Goal: Information Seeking & Learning: Understand process/instructions

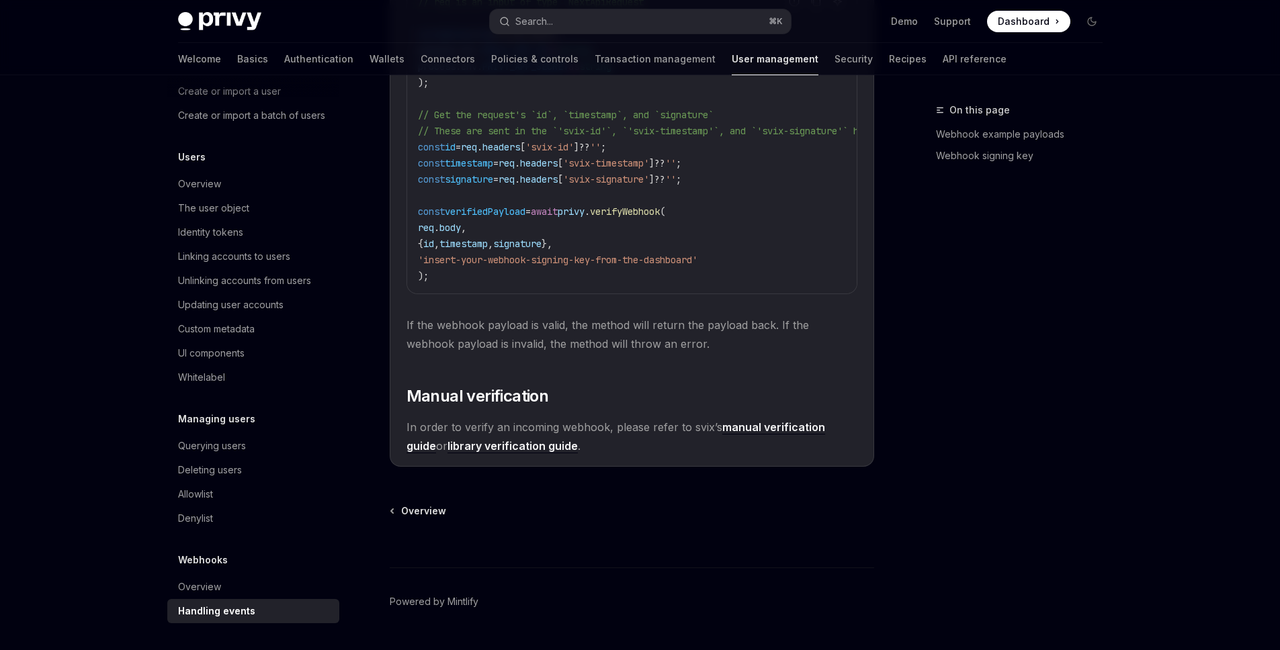
scroll to position [1063, 0]
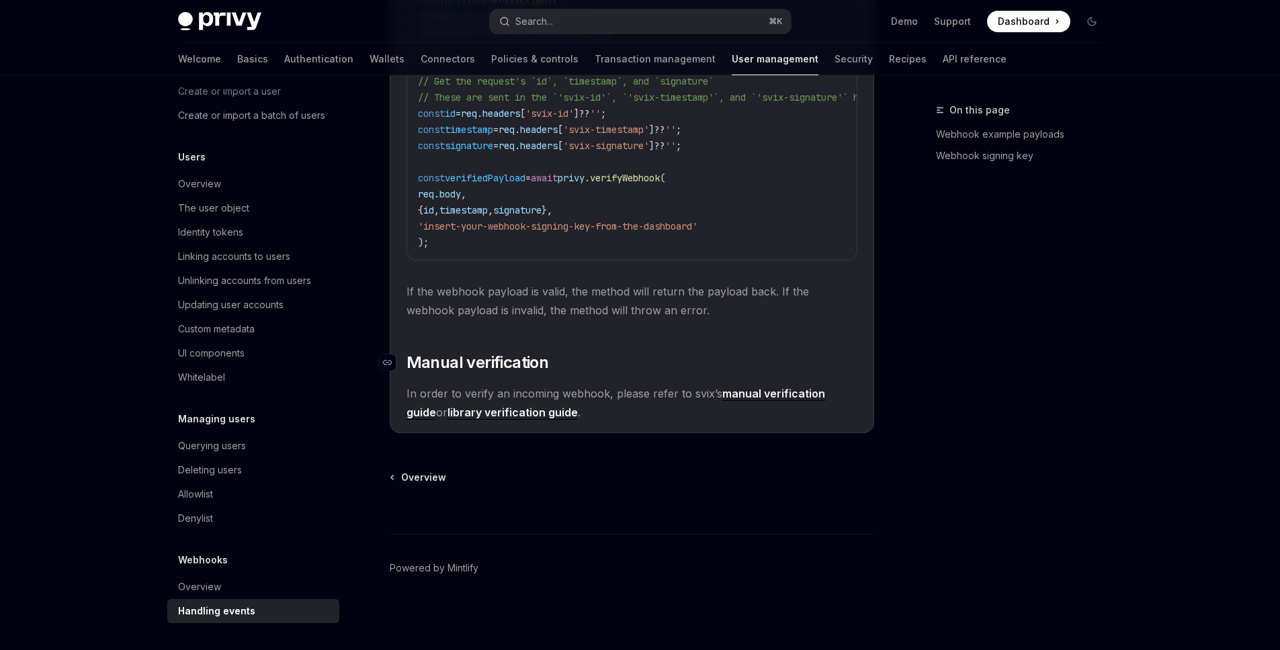
click at [651, 362] on h2 "​ Manual verification" at bounding box center [631, 362] width 451 height 21
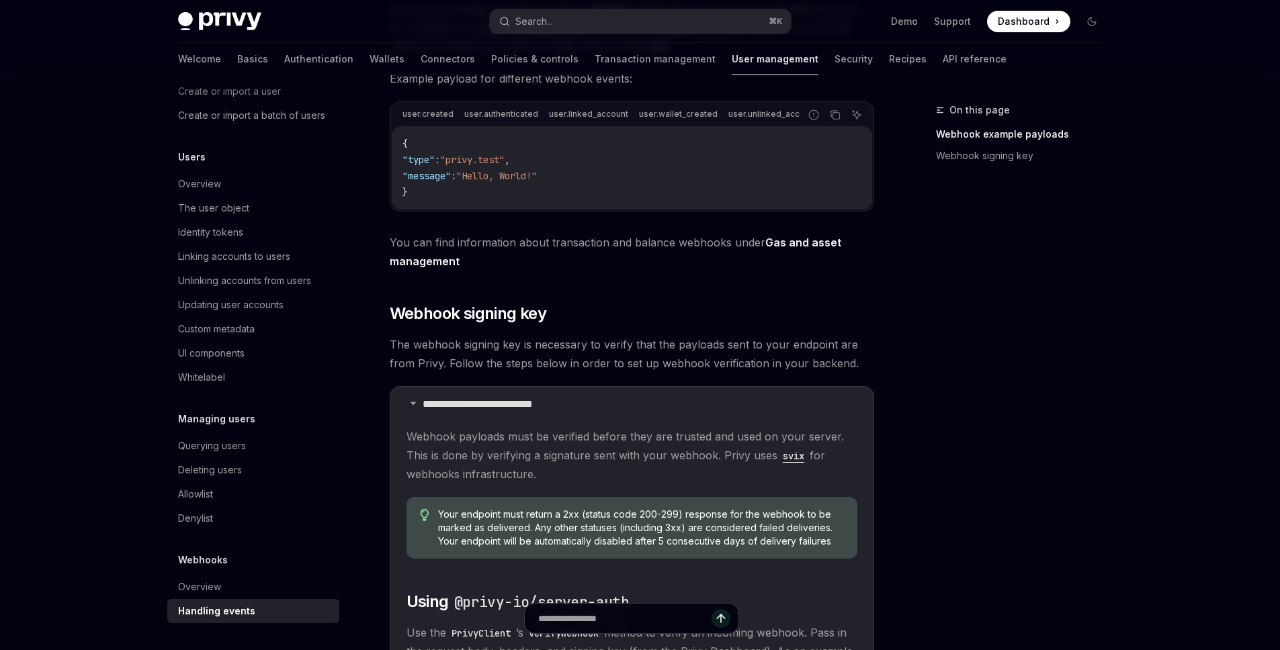
scroll to position [123, 0]
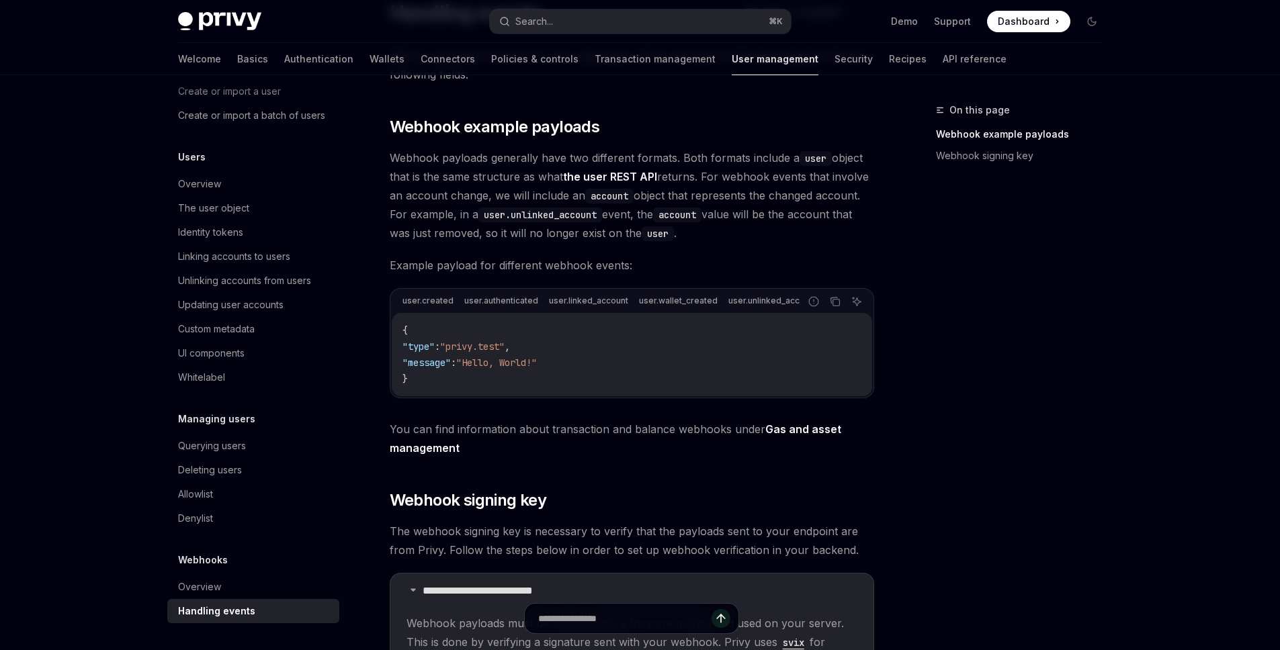
click at [486, 375] on code "{ "type" : "privy.test" , "message" : "Hello, World!" }" at bounding box center [631, 354] width 459 height 64
drag, startPoint x: 422, startPoint y: 390, endPoint x: 373, endPoint y: 338, distance: 71.3
copy code "{ "type" : "privy.test" , "message" : "Hello, World!" }"
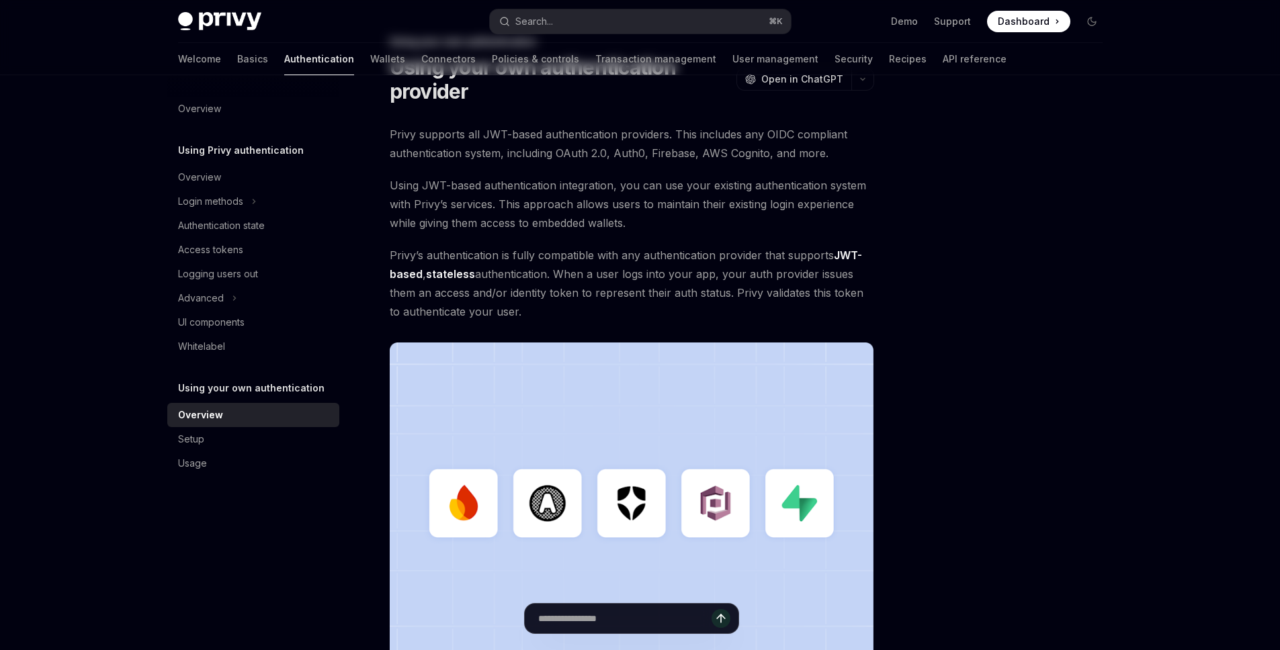
scroll to position [324, 0]
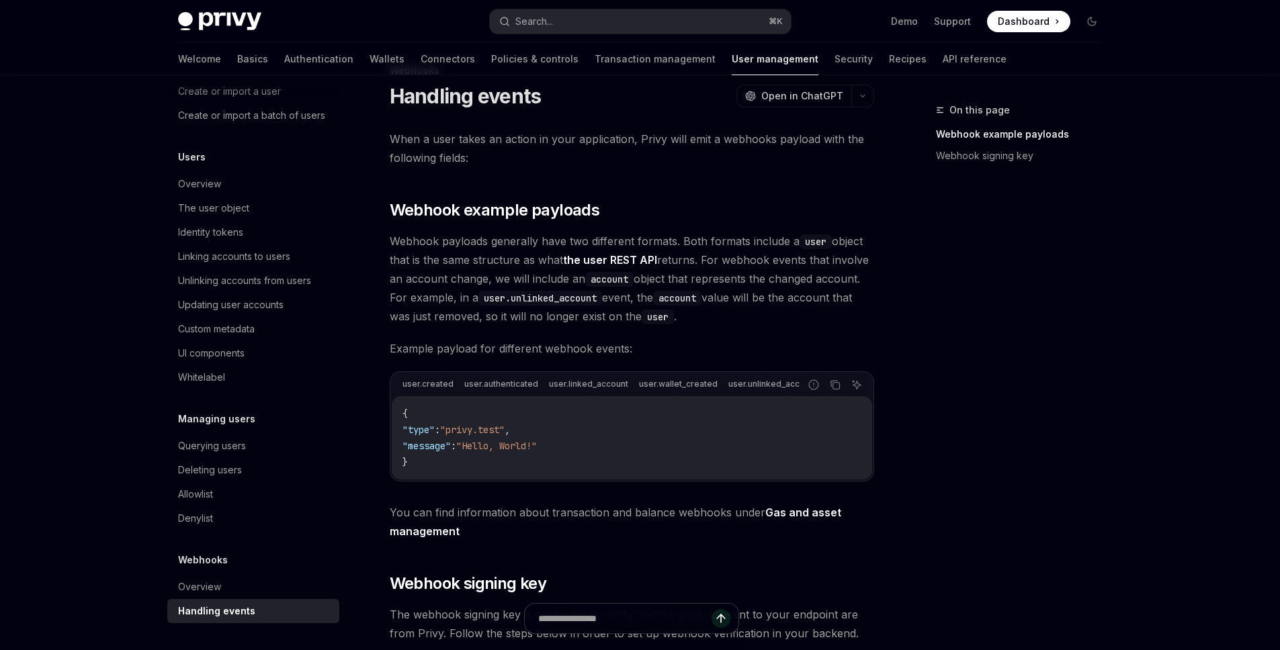
scroll to position [304, 0]
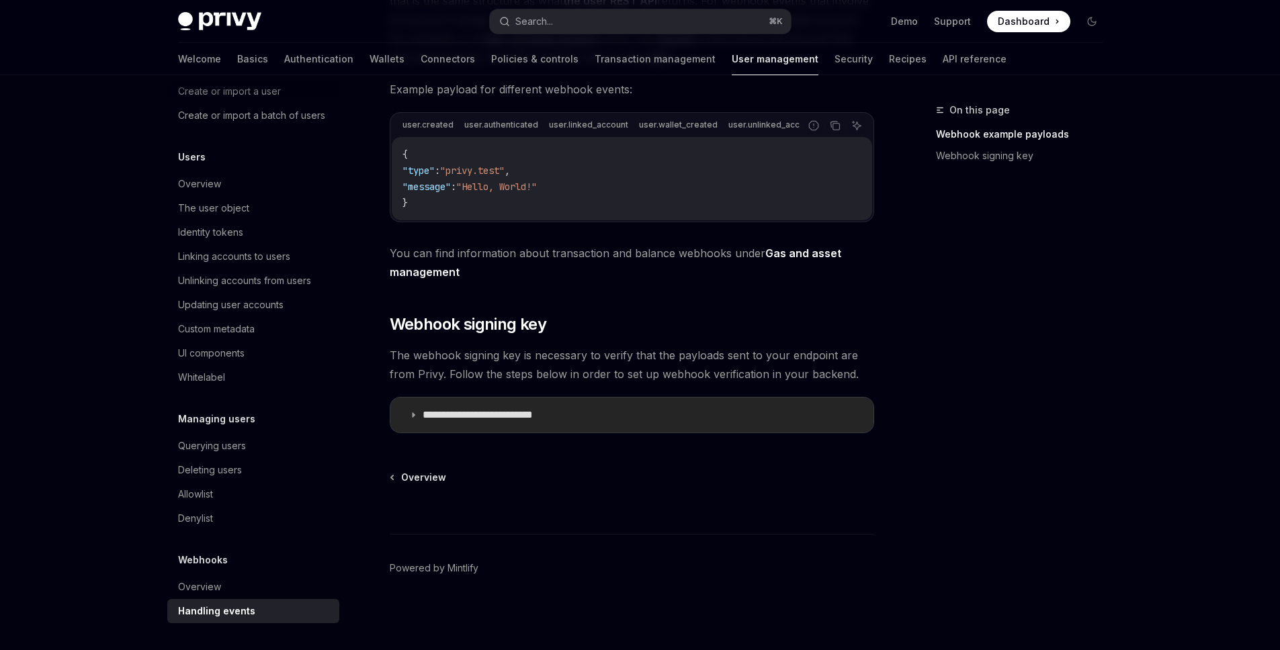
click at [497, 418] on p "**********" at bounding box center [497, 414] width 149 height 13
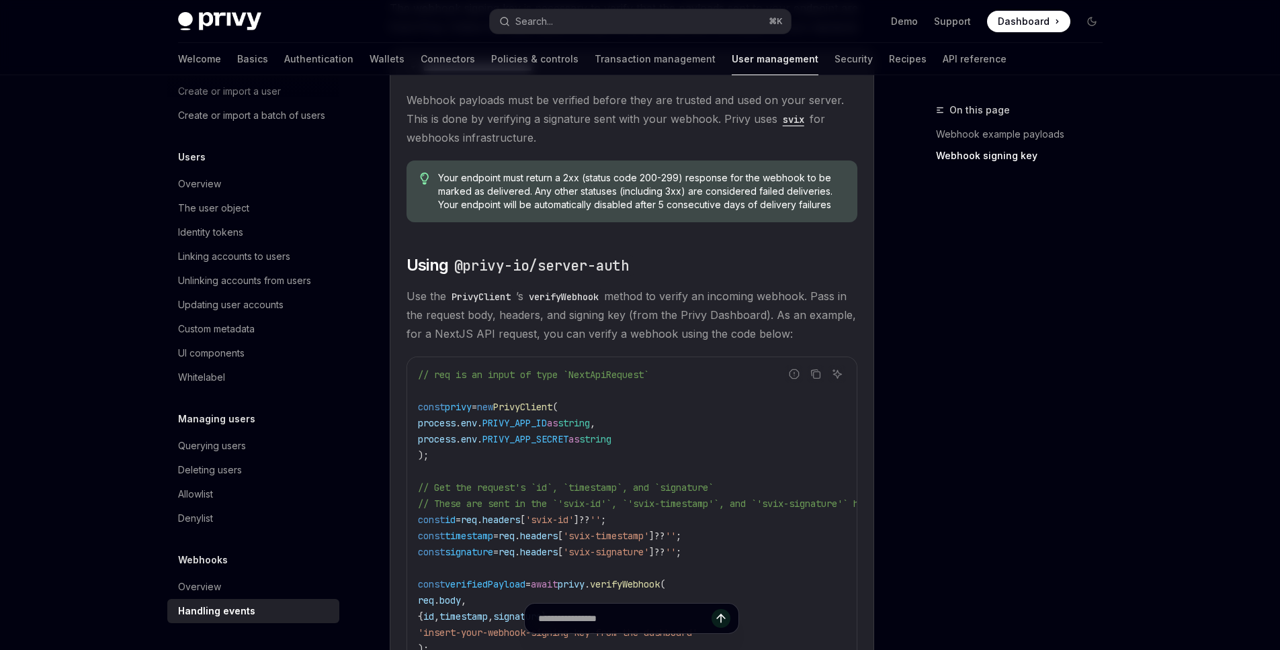
scroll to position [963, 0]
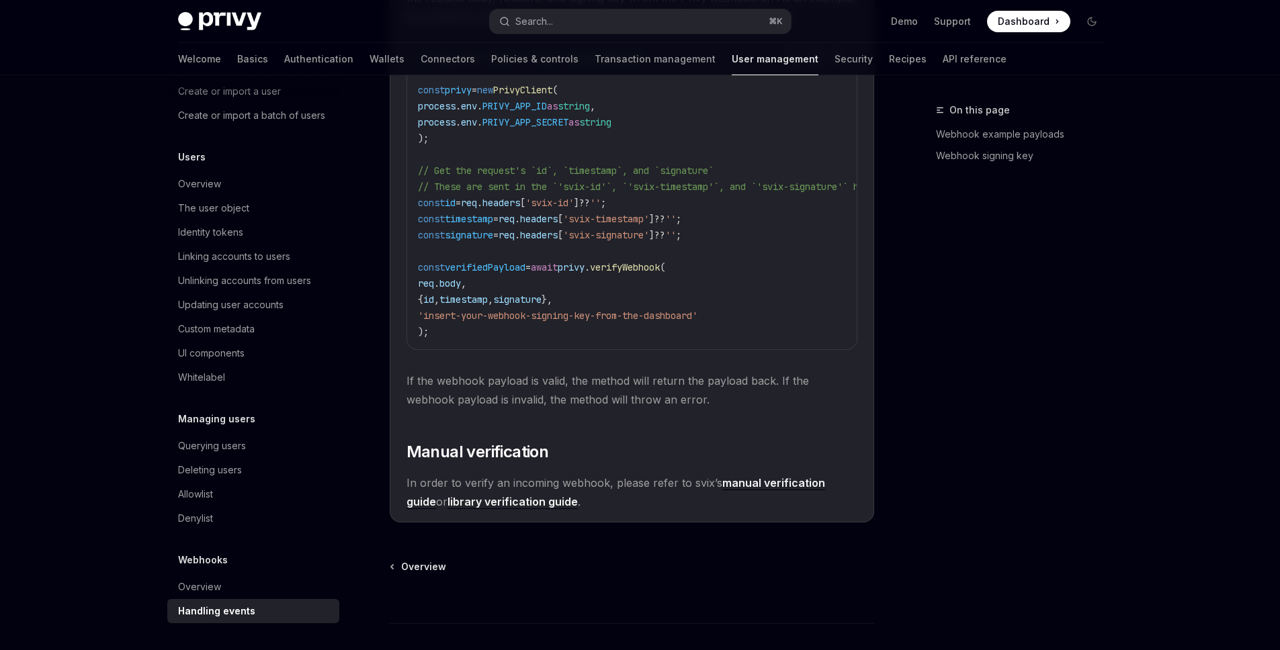
click at [747, 494] on link "manual verification guide" at bounding box center [615, 492] width 419 height 33
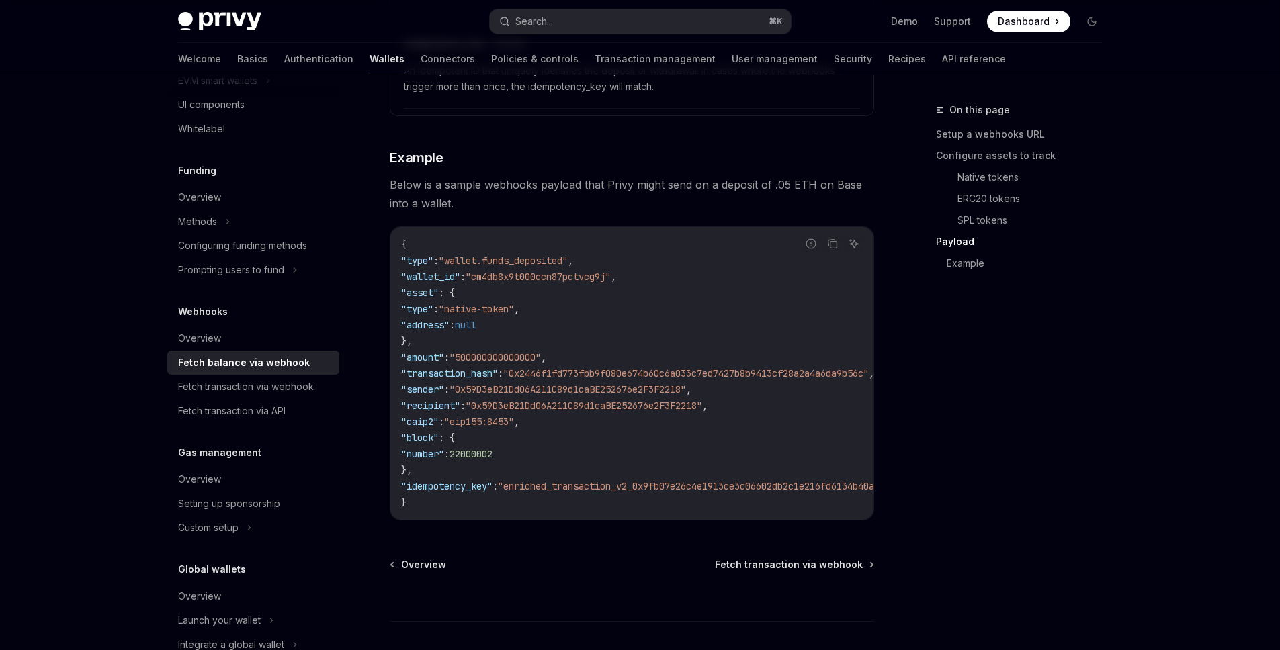
scroll to position [2332, 0]
